Goal: Task Accomplishment & Management: Manage account settings

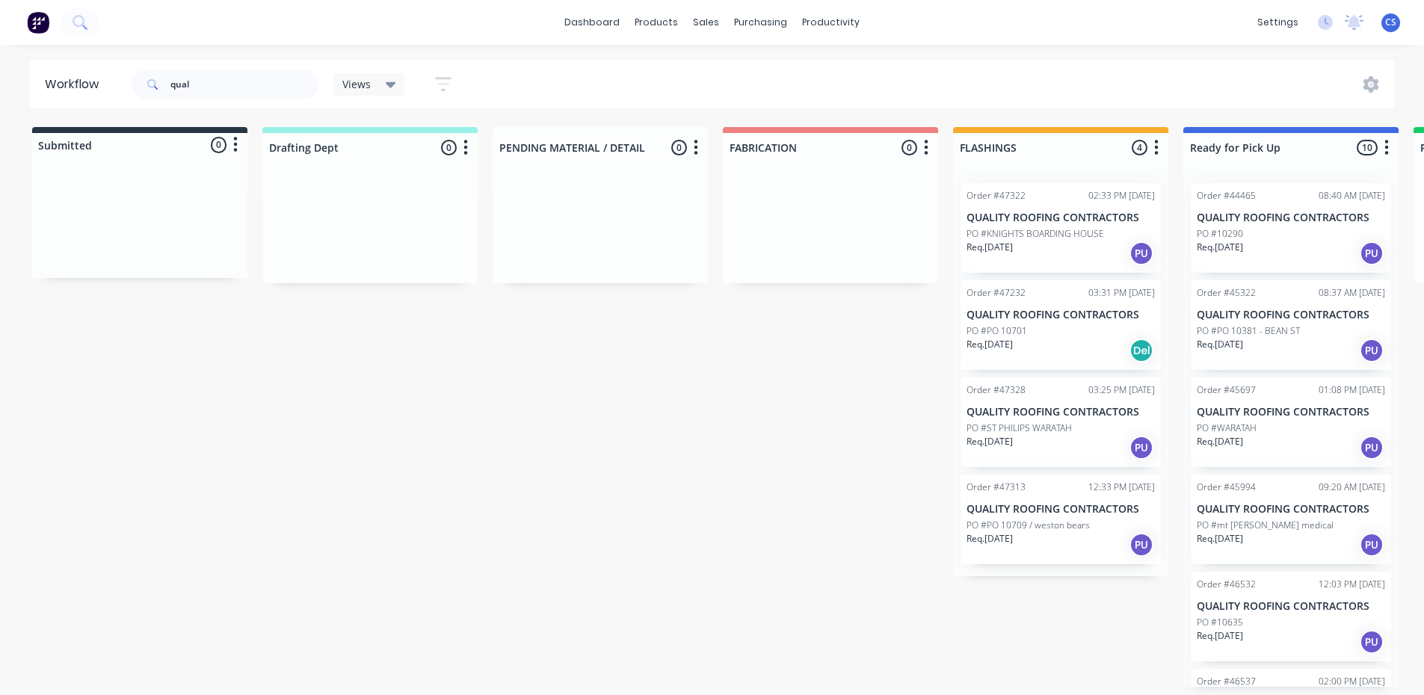
scroll to position [461, 0]
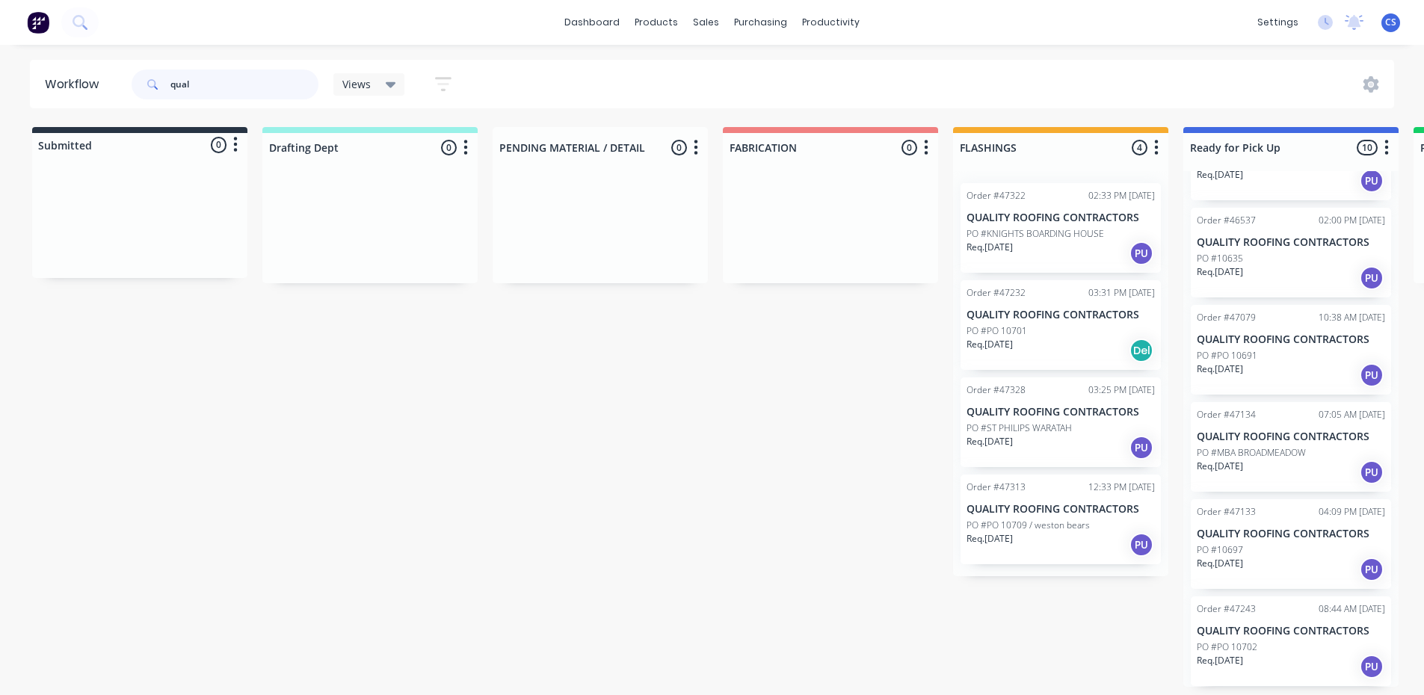
drag, startPoint x: 250, startPoint y: 80, endPoint x: 259, endPoint y: 80, distance: 9.7
click at [250, 81] on input "qual" at bounding box center [244, 85] width 148 height 30
type input "q"
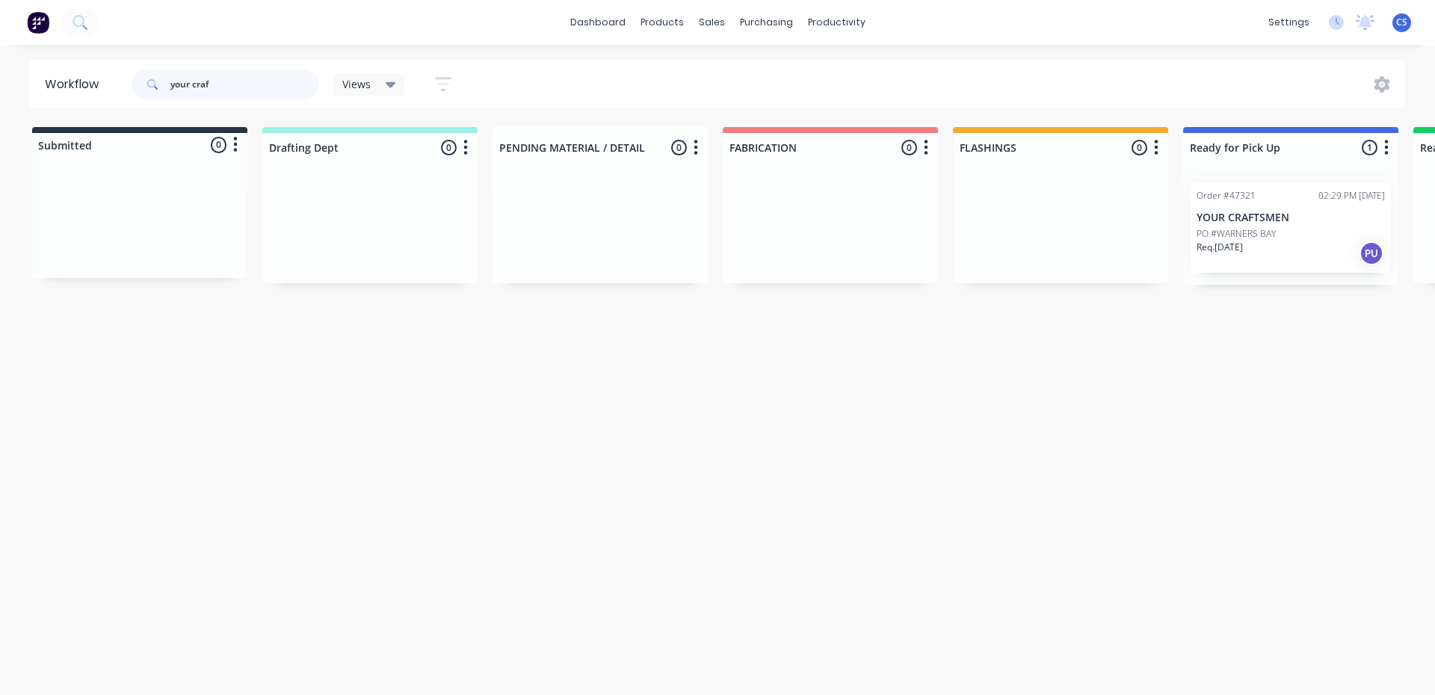
type input "your craf"
click at [1312, 223] on p "YOUR CRAFTSMEN" at bounding box center [1291, 218] width 188 height 13
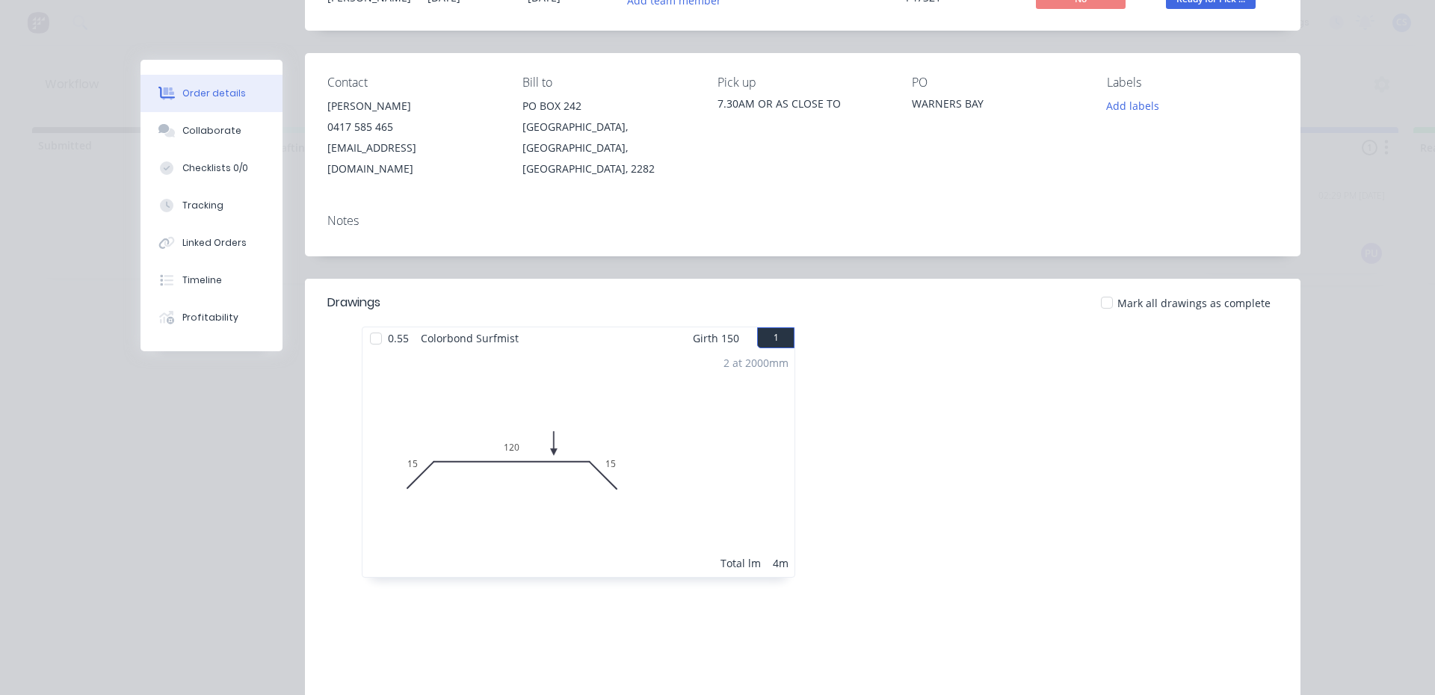
scroll to position [7, 0]
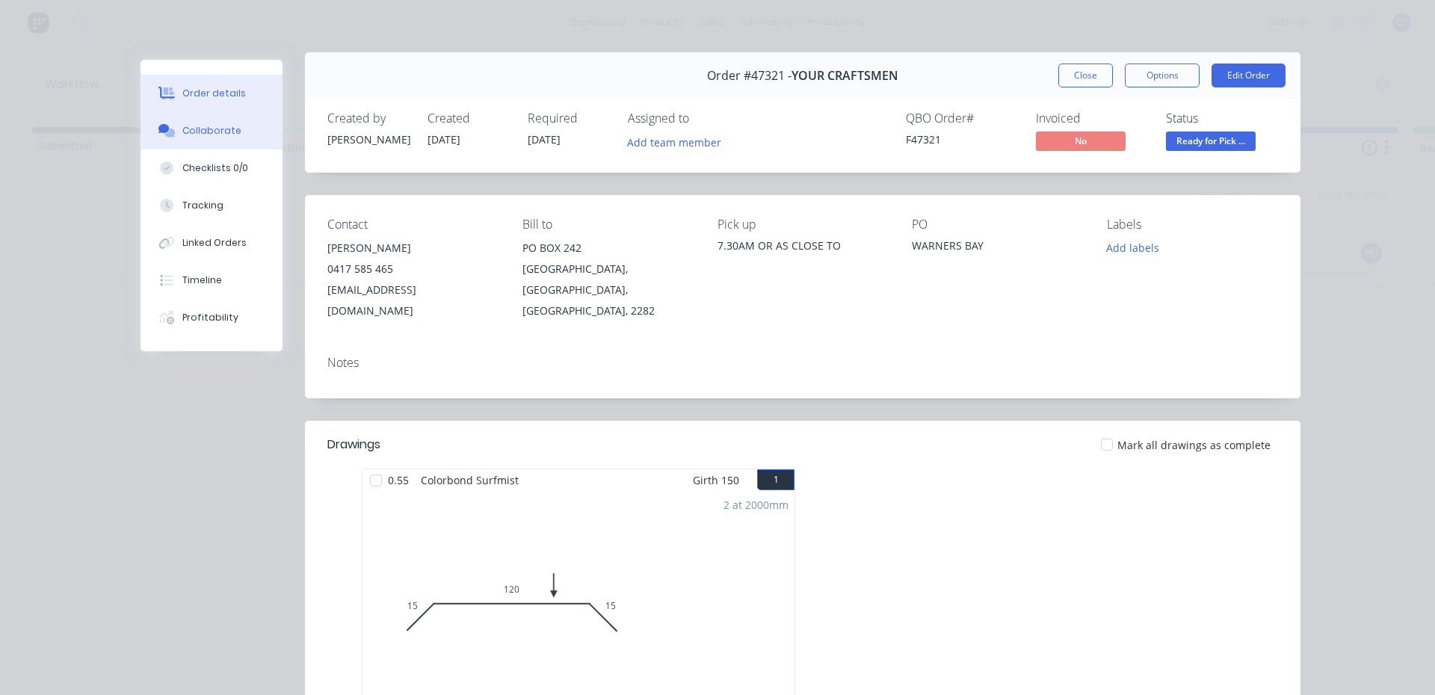
click at [222, 129] on div "Collaborate" at bounding box center [211, 130] width 59 height 13
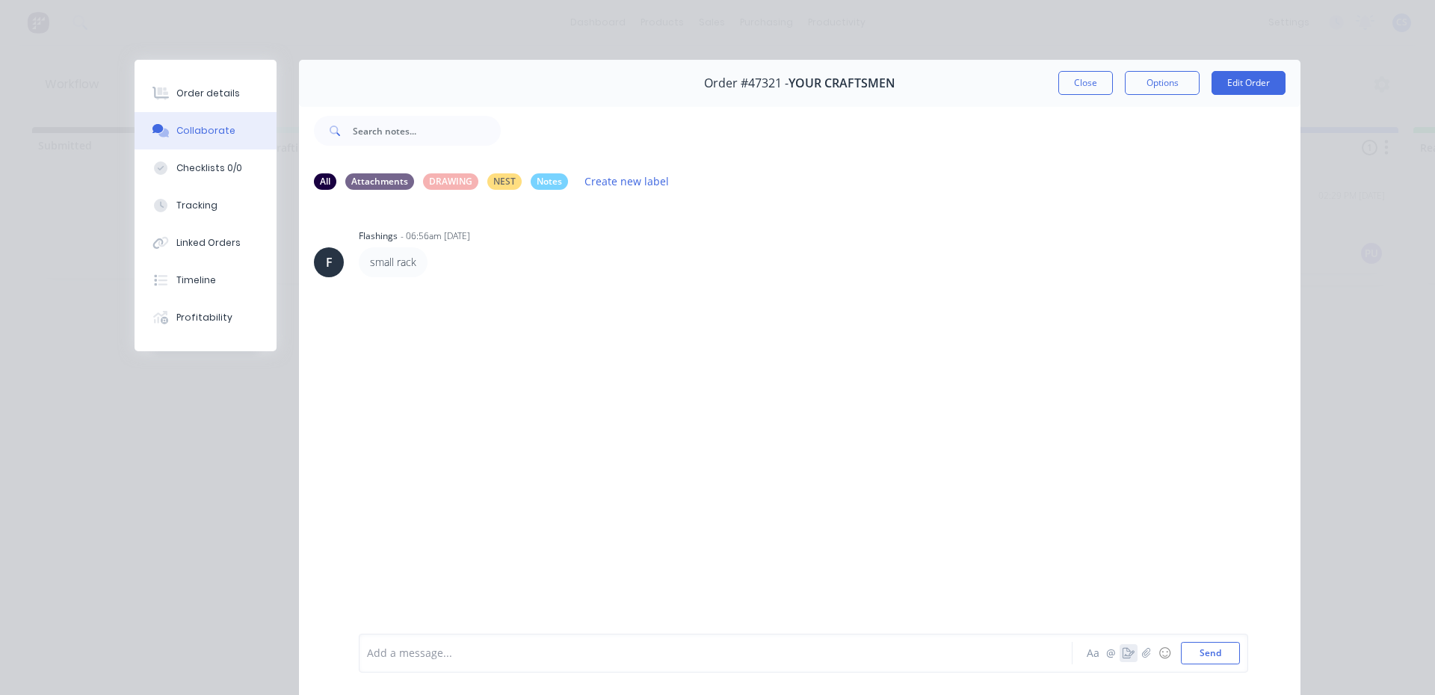
click at [1123, 656] on icon "button" at bounding box center [1129, 653] width 12 height 10
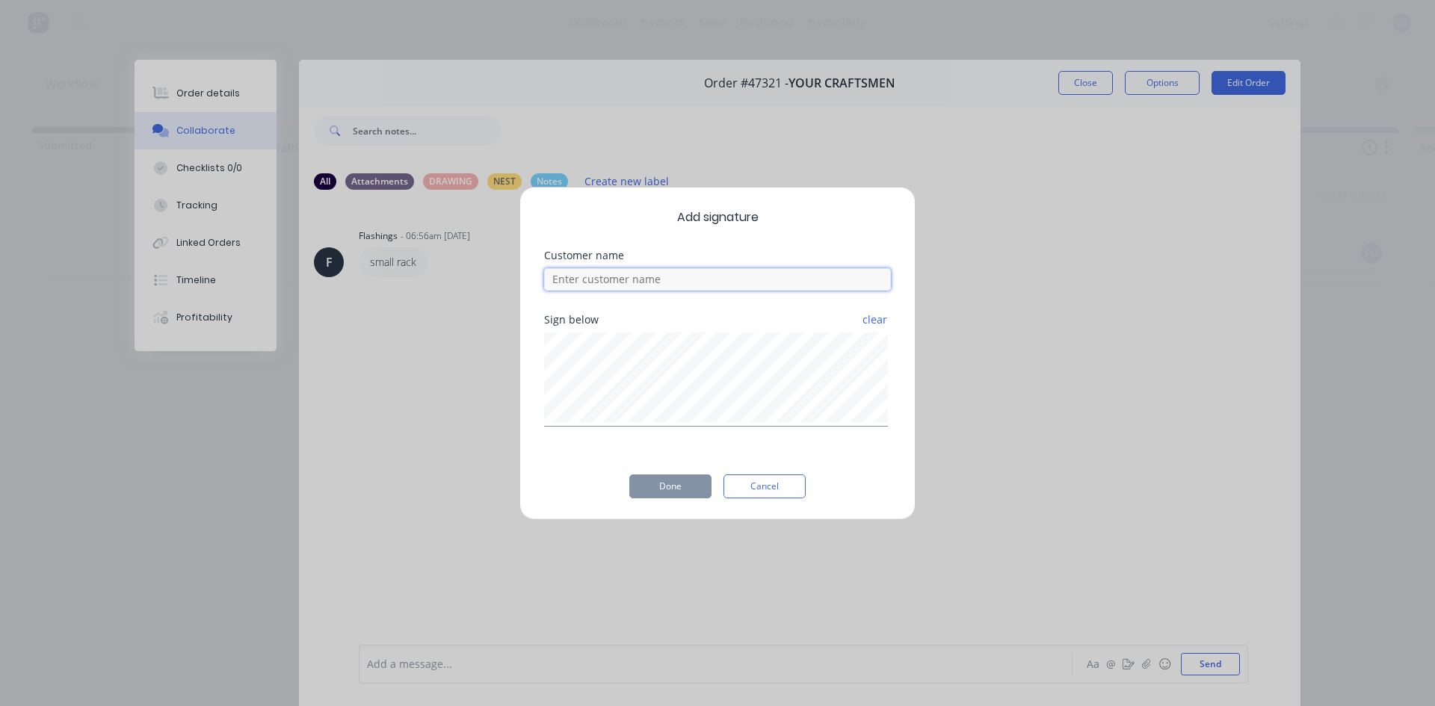
click at [751, 282] on input at bounding box center [717, 279] width 347 height 22
type input "[PERSON_NAME]"
click at [668, 482] on button "Done" at bounding box center [670, 487] width 82 height 24
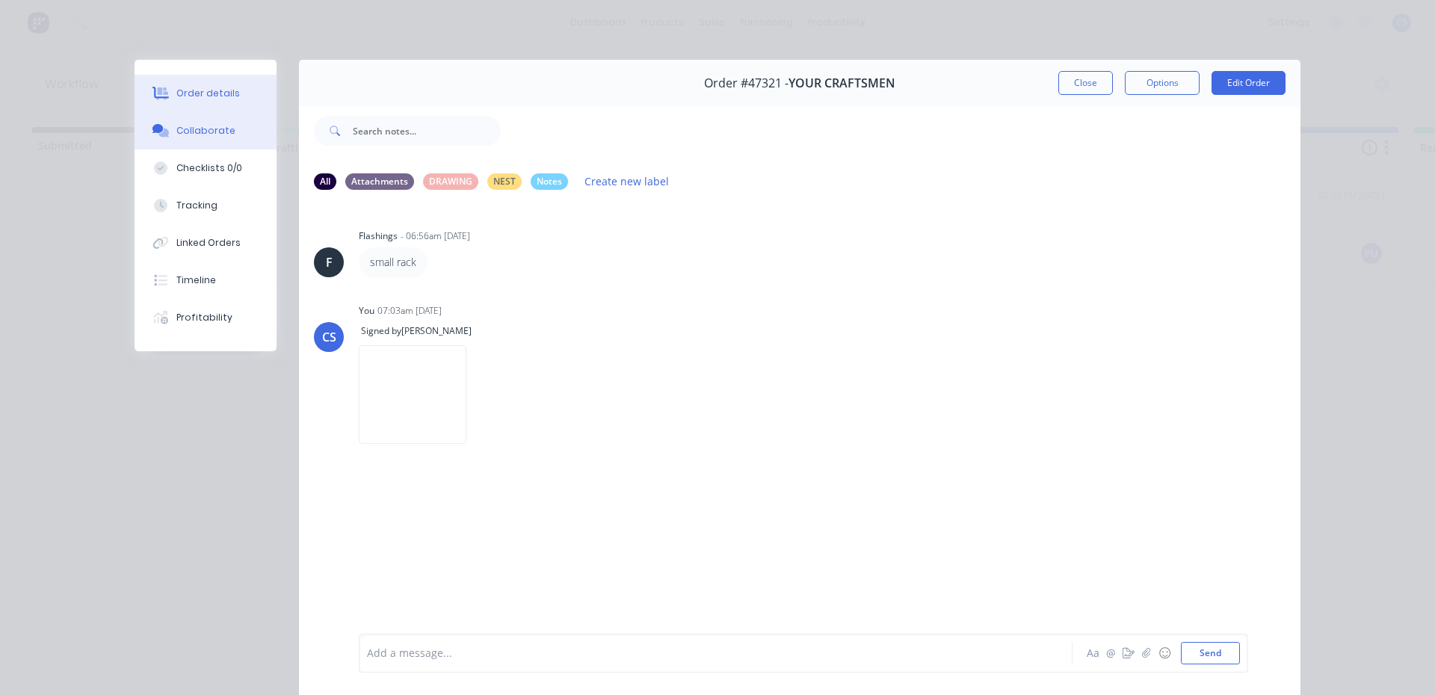
click at [198, 90] on div "Order details" at bounding box center [208, 93] width 64 height 13
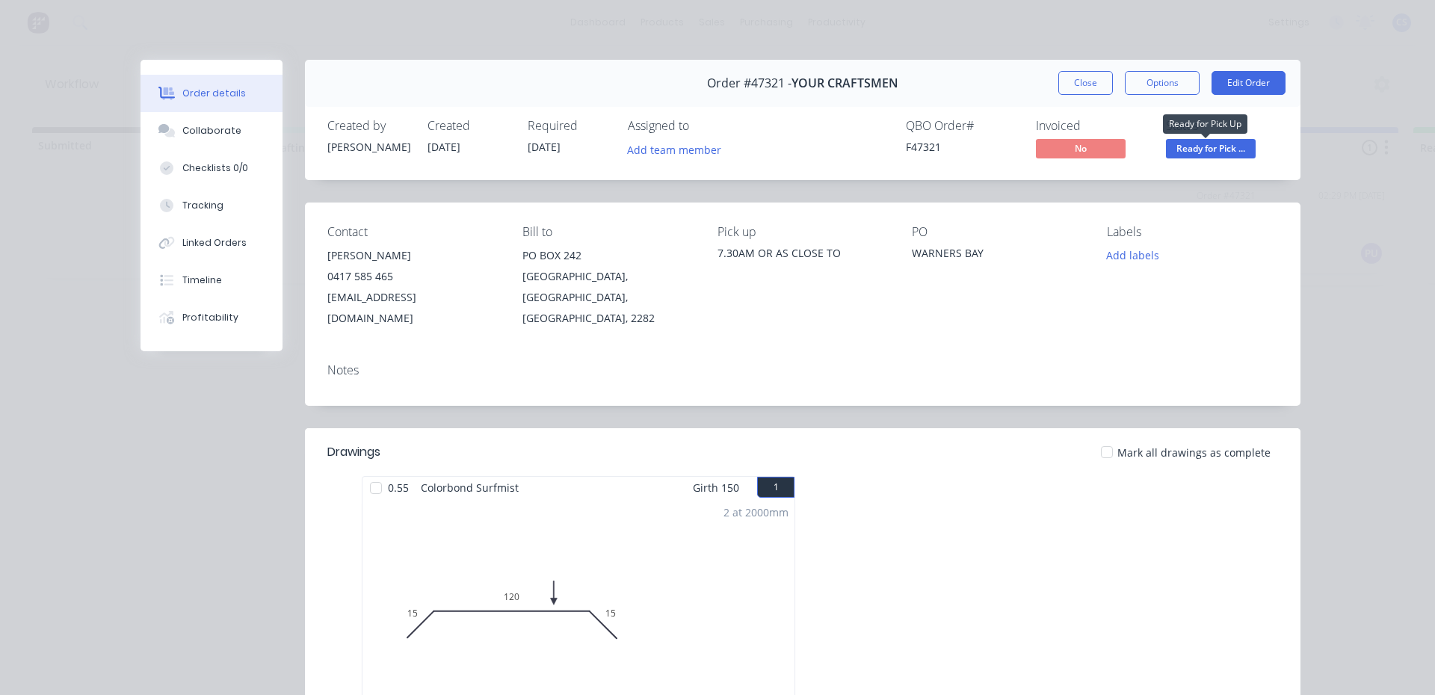
click at [1231, 154] on span "Ready for Pick ..." at bounding box center [1211, 148] width 90 height 19
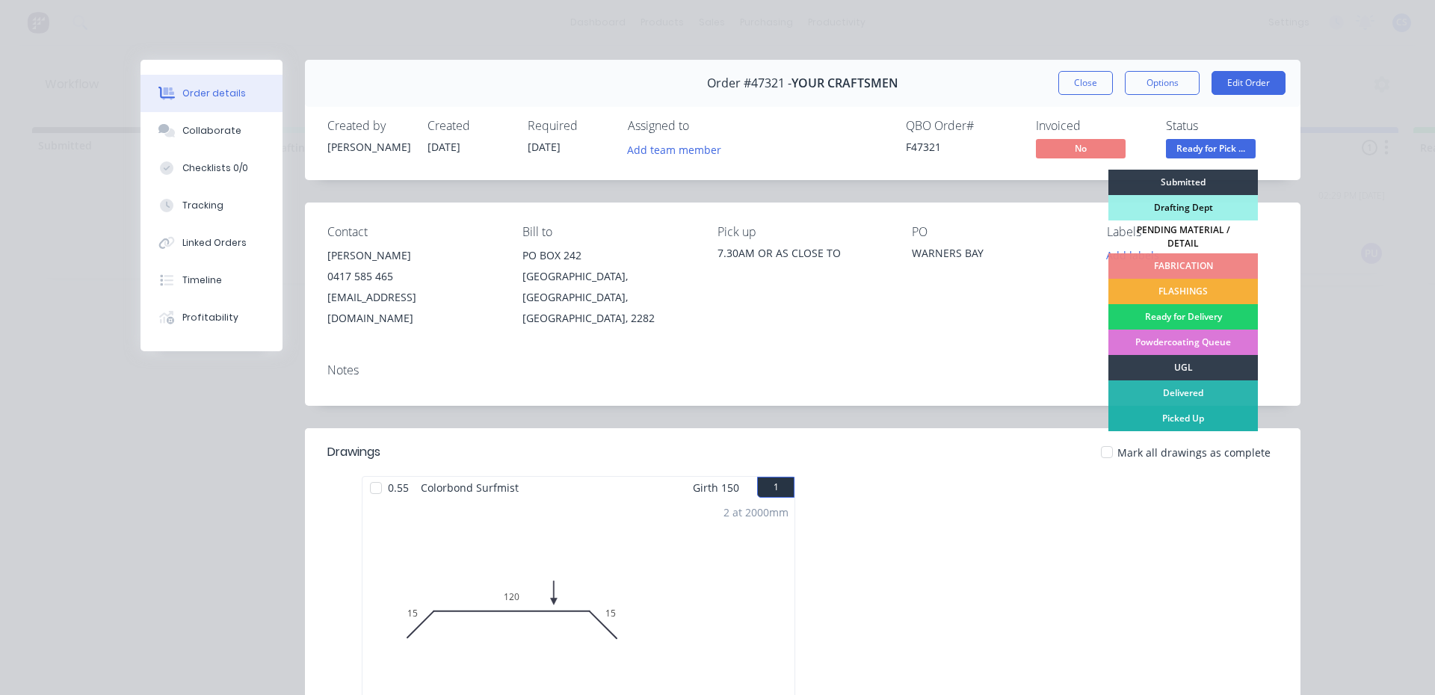
click at [1186, 407] on div "Picked Up" at bounding box center [1184, 418] width 150 height 25
